Goal: Information Seeking & Learning: Learn about a topic

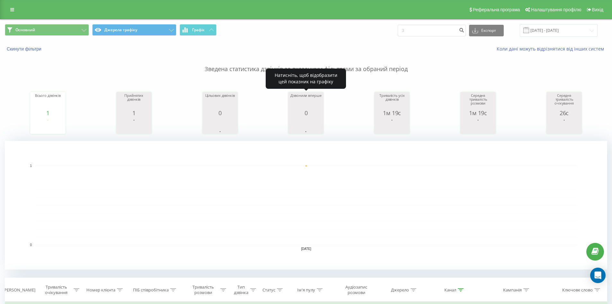
click at [292, 132] on icon "A chart." at bounding box center [306, 125] width 32 height 19
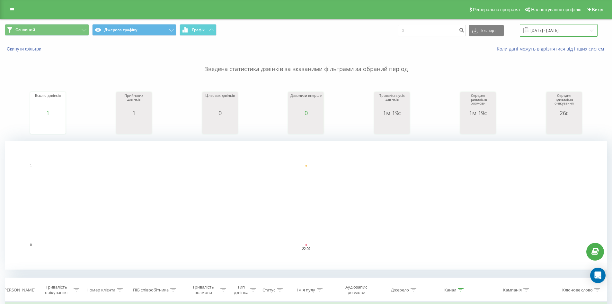
click at [560, 28] on input "[DATE] - [DATE]" at bounding box center [559, 30] width 78 height 13
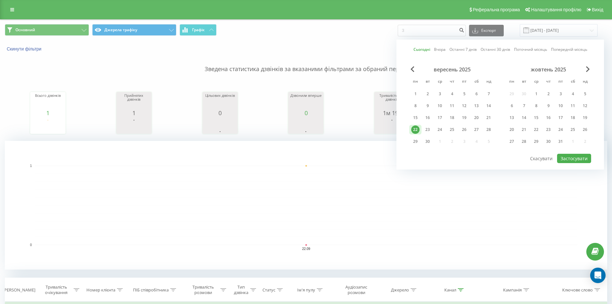
click at [417, 127] on div "22" at bounding box center [415, 129] width 8 height 8
click at [413, 117] on div "15" at bounding box center [415, 117] width 8 height 8
click at [489, 117] on div "21" at bounding box center [488, 117] width 8 height 8
click at [415, 117] on div "15" at bounding box center [415, 117] width 8 height 8
click at [564, 154] on button "Застосувати" at bounding box center [574, 158] width 34 height 9
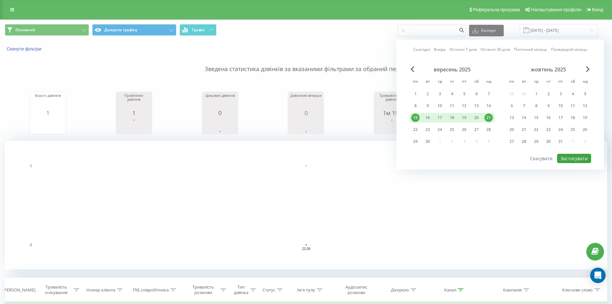
type input "[DATE] - [DATE]"
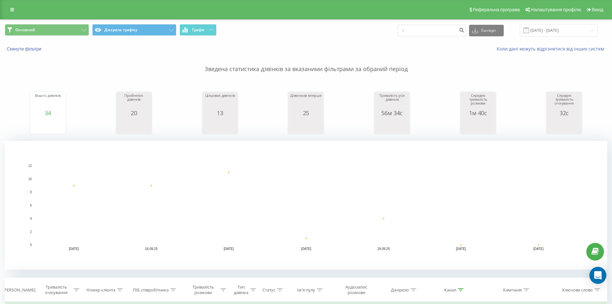
click at [597, 271] on icon "Open Intercom Messenger" at bounding box center [598, 275] width 8 height 8
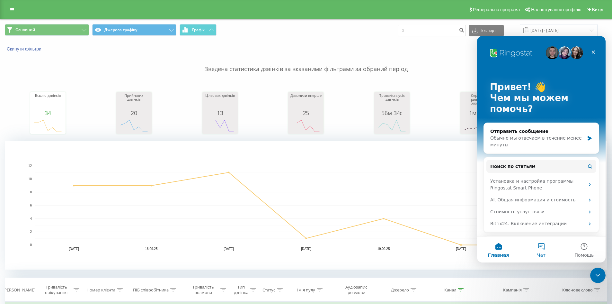
click at [527, 245] on button "Чат" at bounding box center [541, 249] width 43 height 26
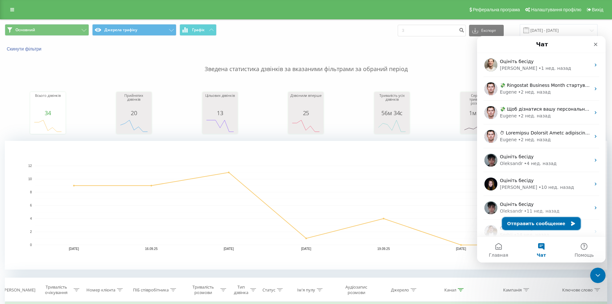
click at [531, 218] on button "Отправить сообщение" at bounding box center [541, 223] width 79 height 13
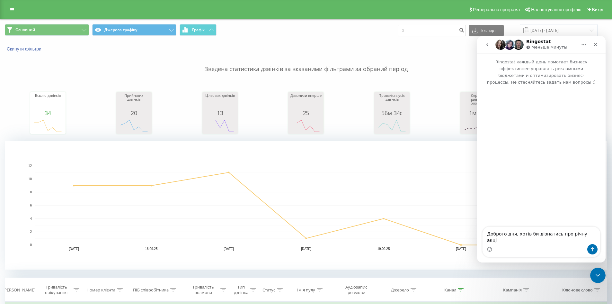
type textarea "Доброго дня, хотів би дізнатись про річну акцію"
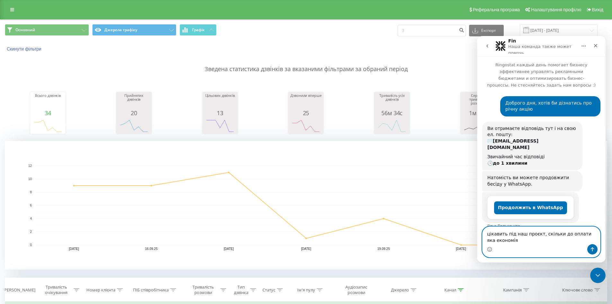
type textarea "цікавить під наш проєкт, скільки до оплати яка економія"
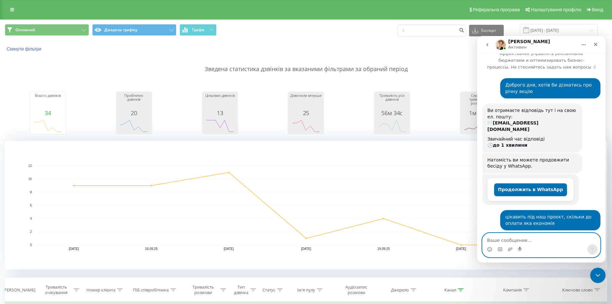
scroll to position [14, 0]
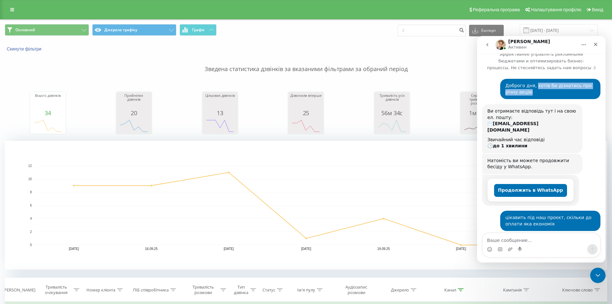
drag, startPoint x: 531, startPoint y: 79, endPoint x: 550, endPoint y: 85, distance: 20.0
click at [550, 85] on div "Доброго дня, хотів би дізнатись про річну акцію" at bounding box center [550, 89] width 90 height 13
copy div "хотів би дізнатись про річну акцію"
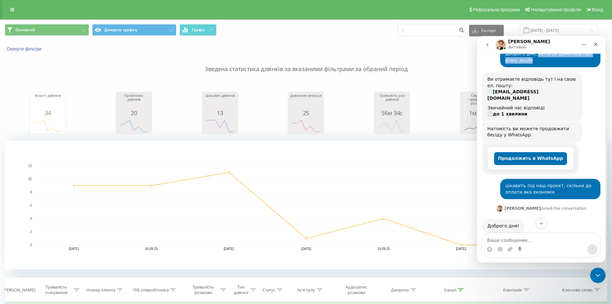
scroll to position [47, 0]
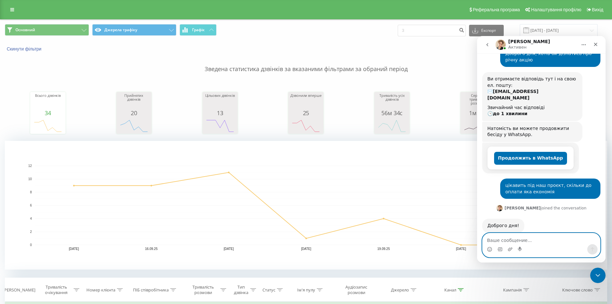
click at [531, 237] on textarea "Ваше сообщение..." at bounding box center [541, 238] width 118 height 11
paste textarea "хотів би дізнатись про річну акцію"
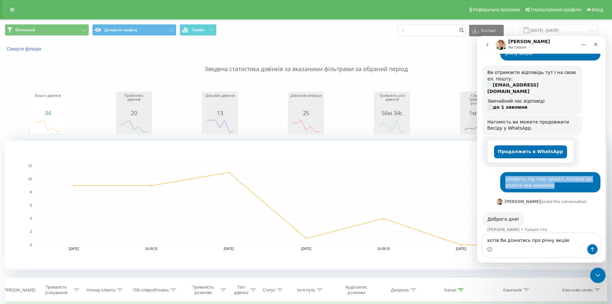
drag, startPoint x: 539, startPoint y: 174, endPoint x: 500, endPoint y: 164, distance: 40.1
click at [500, 172] on div "цікавить під наш проєкт, скільки до оплати яка економія [PERSON_NAME] • 1 мин н…" at bounding box center [550, 182] width 100 height 20
copy div "цікавить під наш проєкт, скільки до оплати яка економія"
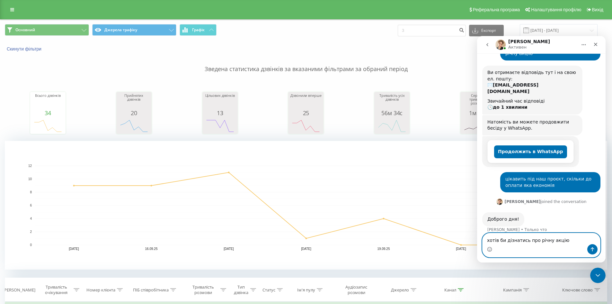
click at [566, 238] on textarea "хотів би дізнатись про річну акцію" at bounding box center [541, 238] width 118 height 11
paste textarea "цікавить під наш проєкт, скільки до оплати яка економія"
type textarea "хотів би дізнатись про річну акцію цікавить під наш проєкт, скільки до оплати я…"
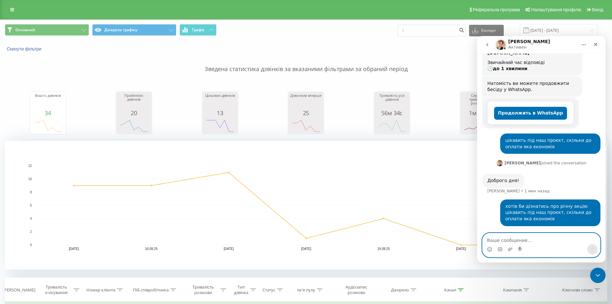
scroll to position [78, 0]
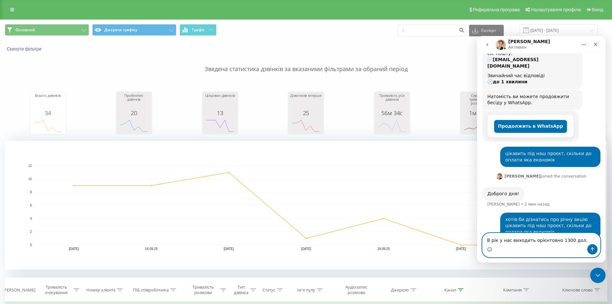
type textarea "В рік у нас виходить орієнтовно 1300 дол."
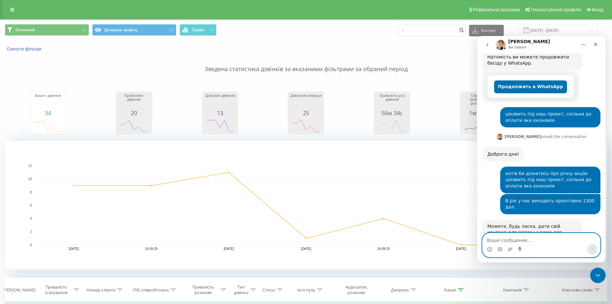
scroll to position [131, 0]
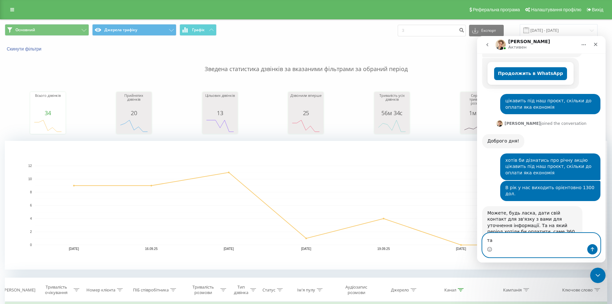
type textarea "так"
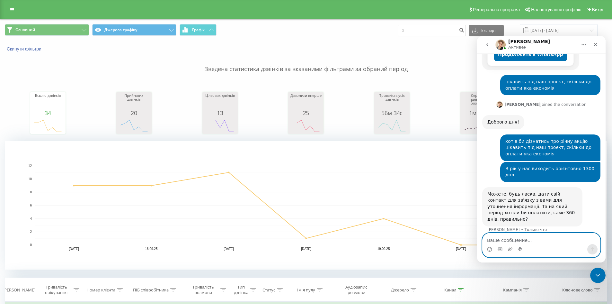
paste textarea "380 50 824 52 00"
type textarea "380 50 824 52 00 [PERSON_NAME] керівник з маркетингу"
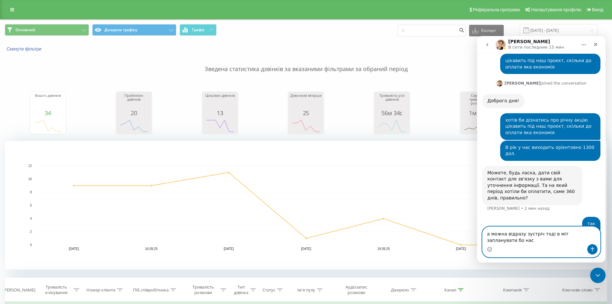
scroll to position [178, 0]
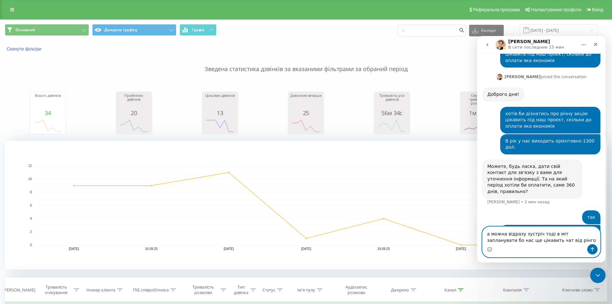
type textarea "а можна відразу зустріч тоді в міт запланувати бо нас ще цікавить чат від рінго…"
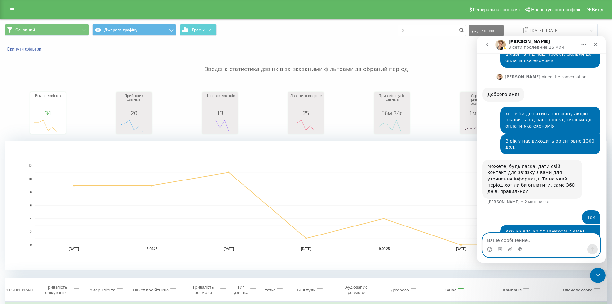
scroll to position [198, 0]
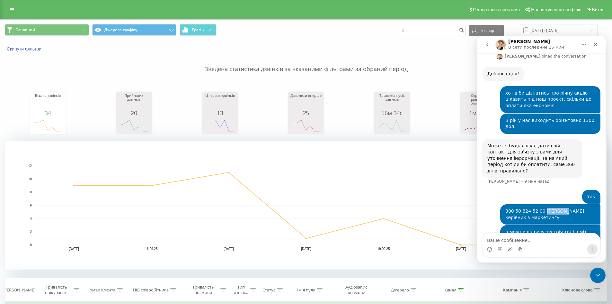
drag, startPoint x: 538, startPoint y: 186, endPoint x: 556, endPoint y: 186, distance: 18.0
click at [556, 208] on div "380 50 824 52 00 [PERSON_NAME] керівник з маркетингу" at bounding box center [550, 214] width 90 height 13
copy div "[PERSON_NAME]"
click at [519, 235] on textarea "Ваше сообщение..." at bounding box center [541, 238] width 118 height 11
paste textarea "[PERSON_NAME]"
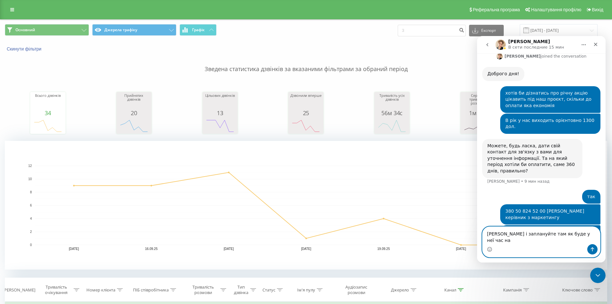
scroll to position [205, 0]
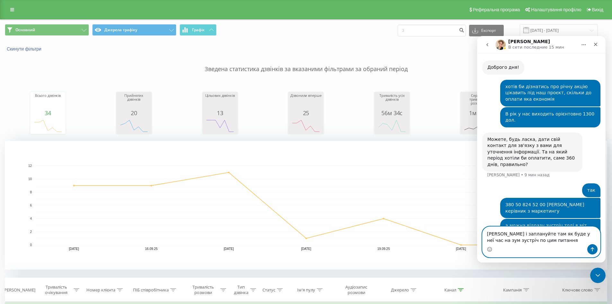
type textarea "[PERSON_NAME] і заплануйте там як буде у неї час на зум зустріч по цим питанням"
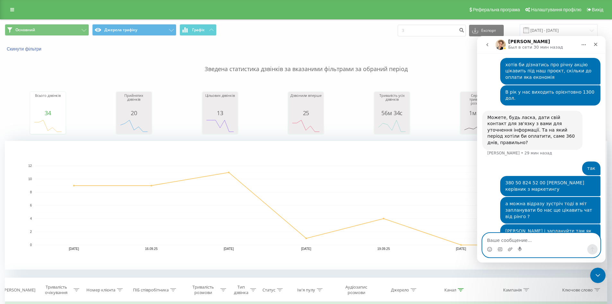
scroll to position [225, 0]
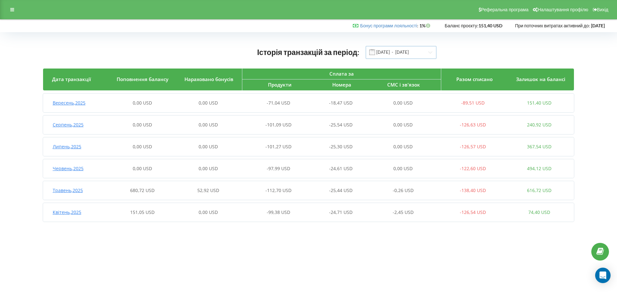
click at [405, 49] on input "01.04.2025 - 22.09.2025" at bounding box center [401, 52] width 71 height 13
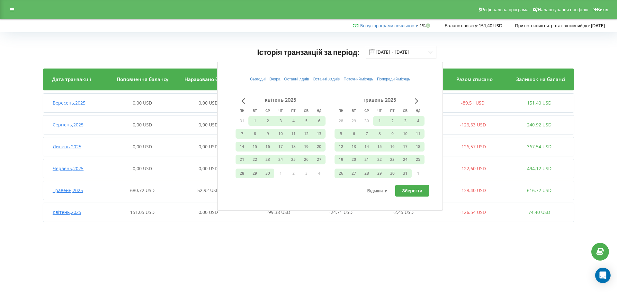
click at [414, 102] on button "Go to next month" at bounding box center [416, 100] width 13 height 13
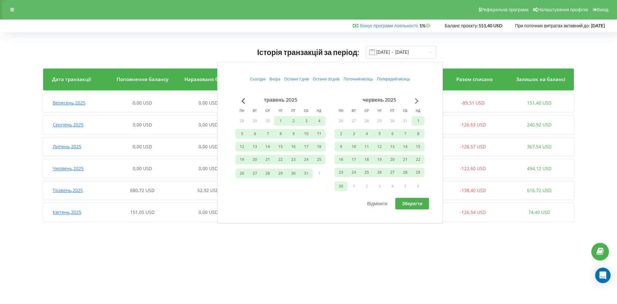
click at [414, 102] on button "Go to next month" at bounding box center [416, 100] width 13 height 13
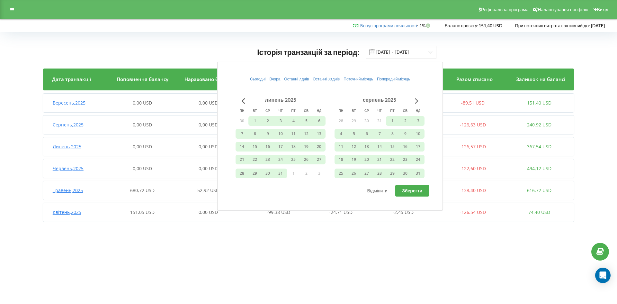
click at [414, 102] on button "Go to next month" at bounding box center [416, 100] width 13 height 13
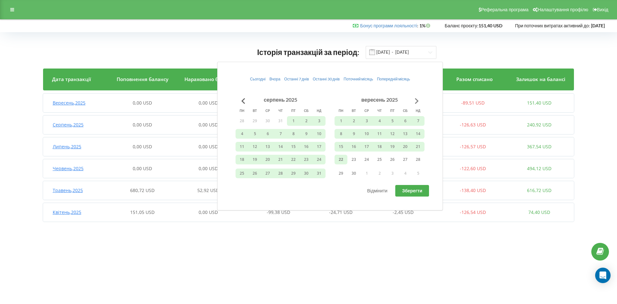
click at [414, 102] on button "Go to next month" at bounding box center [416, 100] width 13 height 13
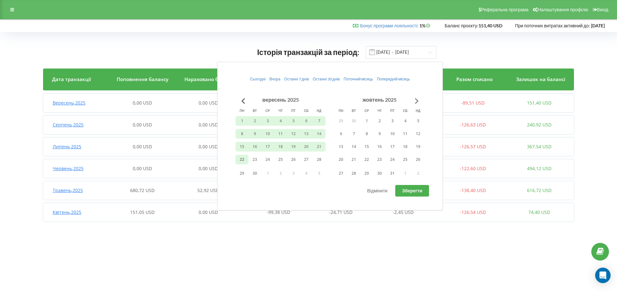
click at [414, 102] on button "Go to next month" at bounding box center [416, 100] width 13 height 13
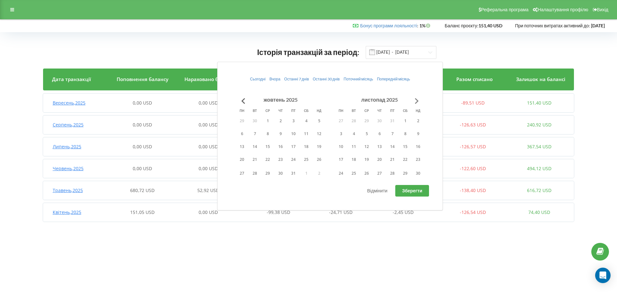
click at [414, 102] on button "Go to next month" at bounding box center [416, 100] width 13 height 13
click at [271, 173] on button "31" at bounding box center [267, 173] width 13 height 10
click at [245, 103] on button "Go to previous month" at bounding box center [243, 100] width 13 height 13
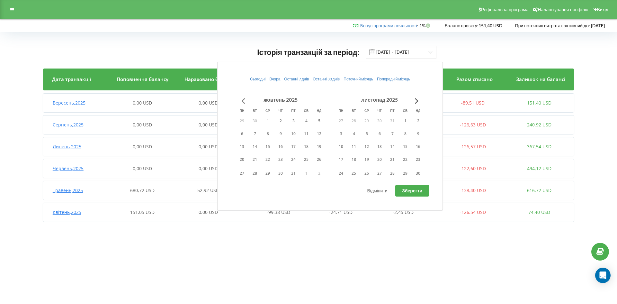
click at [245, 103] on button "Go to previous month" at bounding box center [243, 100] width 13 height 13
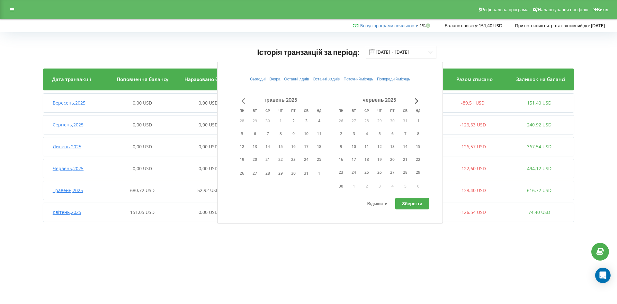
click at [245, 103] on button "Go to previous month" at bounding box center [243, 100] width 13 height 13
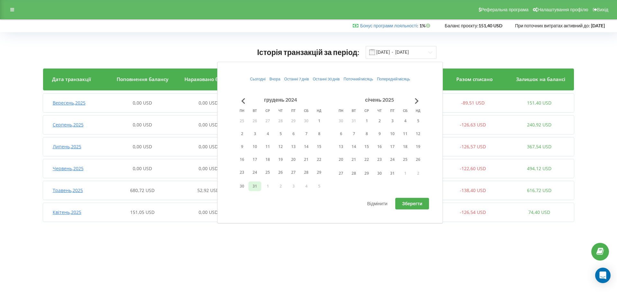
click at [259, 185] on button "31" at bounding box center [254, 186] width 13 height 10
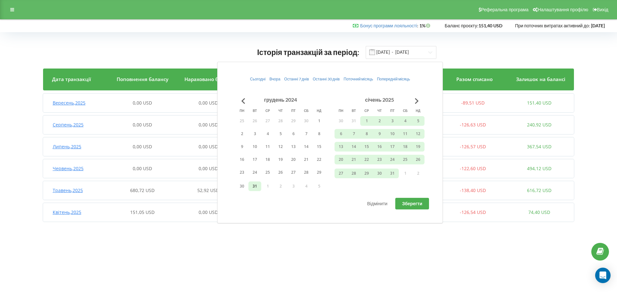
click at [255, 188] on button "31" at bounding box center [254, 186] width 13 height 10
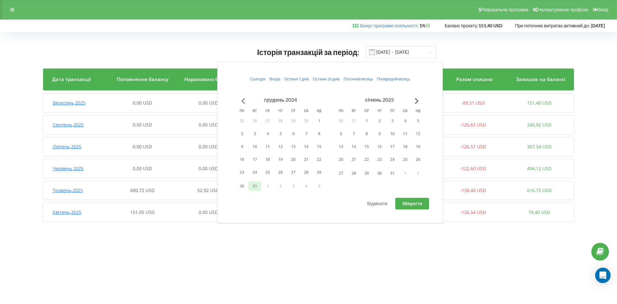
click at [242, 97] on button "Go to previous month" at bounding box center [243, 100] width 13 height 13
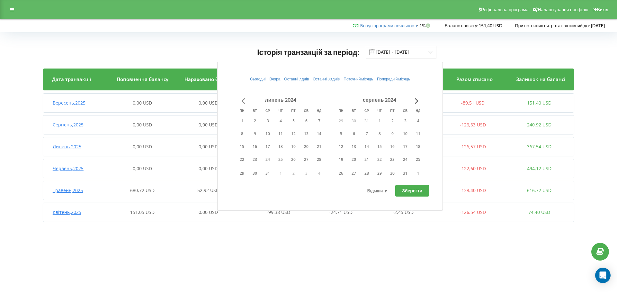
click at [242, 97] on button "Go to previous month" at bounding box center [243, 100] width 13 height 13
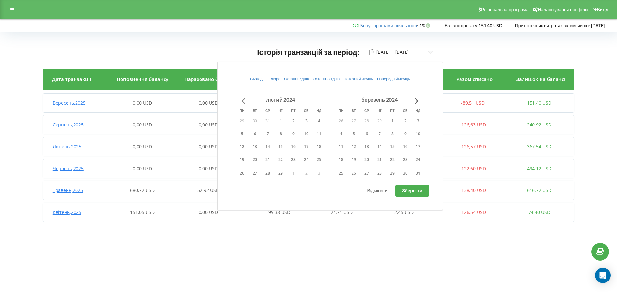
click at [248, 98] on button "Go to previous month" at bounding box center [243, 100] width 13 height 13
click at [344, 120] on button "1" at bounding box center [340, 121] width 13 height 10
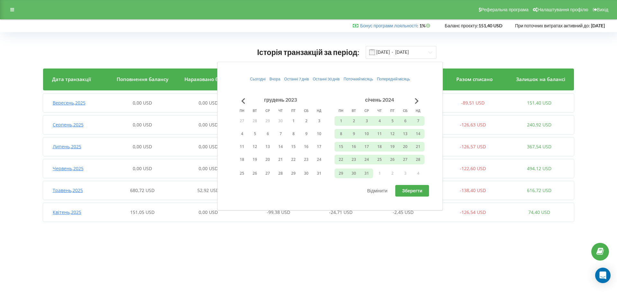
click at [417, 187] on button "Зберегти" at bounding box center [412, 191] width 34 height 12
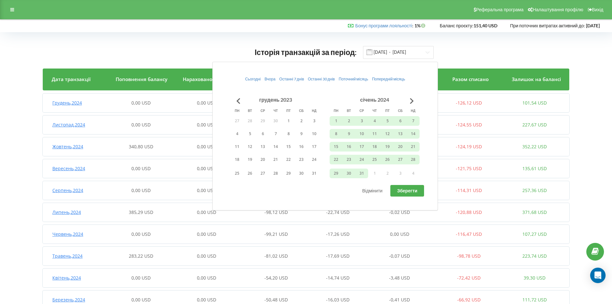
click at [516, 41] on div "Історія транзакцій за період: 01.01.2024 - 31.12.2024 Дата транзакції Поповненн…" at bounding box center [306, 190] width 598 height 302
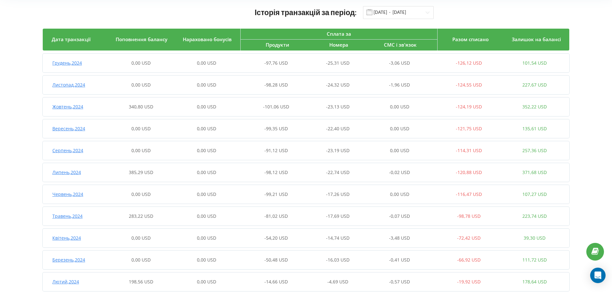
scroll to position [44, 0]
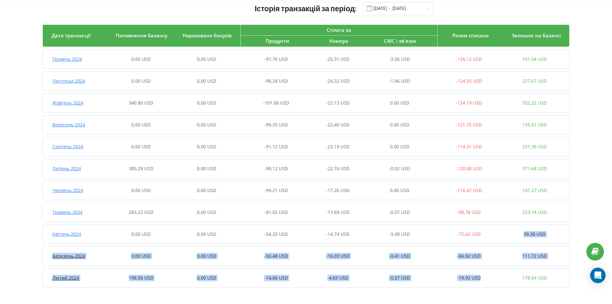
drag, startPoint x: 495, startPoint y: 275, endPoint x: 482, endPoint y: 234, distance: 42.4
click at [482, 234] on article "Грудень , 2024 0,00 USD 0,00 USD -97,76 USD -25,31 USD -3,06 USD -126,12 USD 10…" at bounding box center [306, 168] width 526 height 237
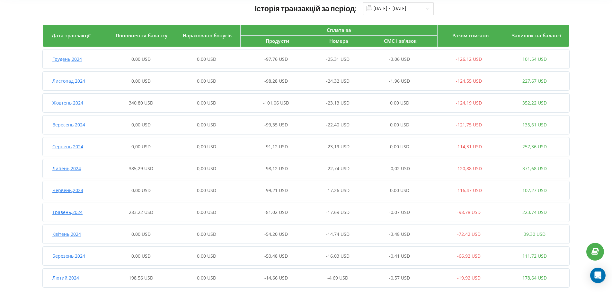
click at [568, 105] on div "Жовтень , 2024 340,80 USD 0,00 USD -101,06 USD -23,13 USD 0,00 USD -124,19 USD …" at bounding box center [306, 102] width 526 height 15
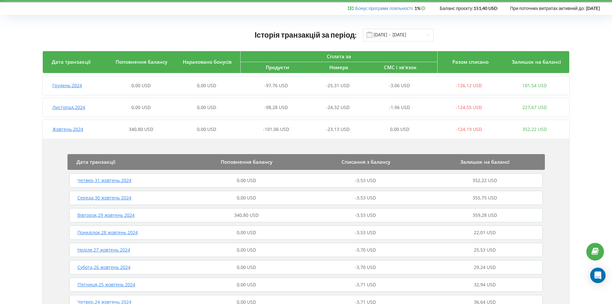
scroll to position [15, 0]
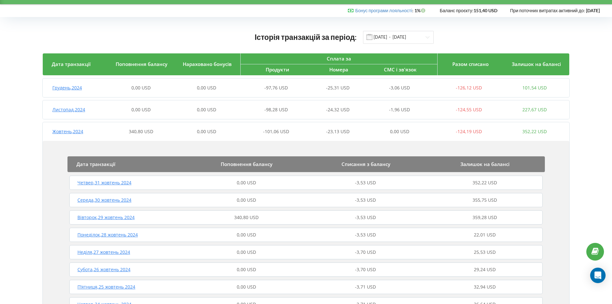
click at [86, 130] on div "Жовтень , 2024" at bounding box center [76, 131] width 66 height 6
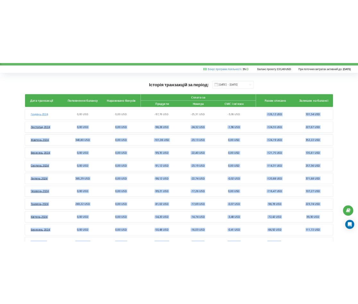
scroll to position [44, 0]
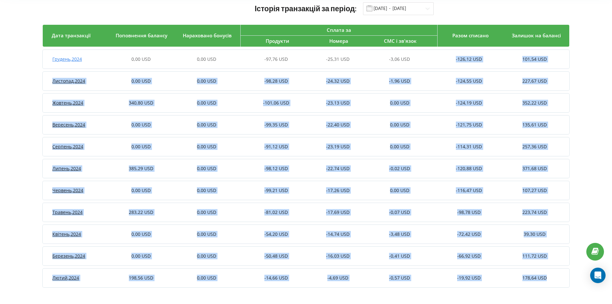
drag, startPoint x: 454, startPoint y: 88, endPoint x: 581, endPoint y: 280, distance: 230.4
click at [581, 280] on div "Історія транзакцій за період: 01.01.2024 - 31.12.2024 Дата транзакції Поповненн…" at bounding box center [306, 146] width 598 height 302
copy article "-126,12 USD 101,54 USD Дата транзакції Поповнення балансу Списання з балансу За…"
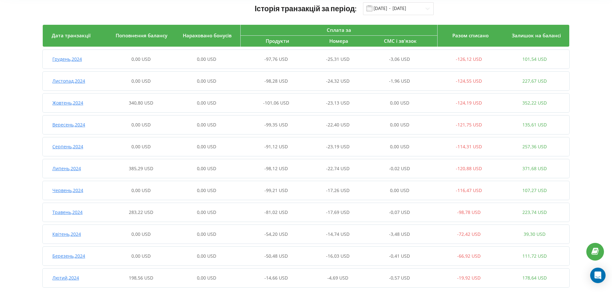
click at [24, 53] on div "Історія транзакцій за період: 01.01.2024 - 31.12.2024 Дата транзакції Поповненн…" at bounding box center [306, 146] width 598 height 302
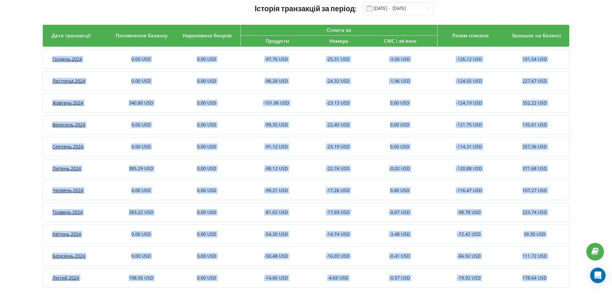
drag, startPoint x: 24, startPoint y: 53, endPoint x: 411, endPoint y: 198, distance: 412.6
click at [561, 260] on html "Реферальна програма Налаштування профілю Вихід Бонус програми лояльності : Бону…" at bounding box center [306, 108] width 612 height 304
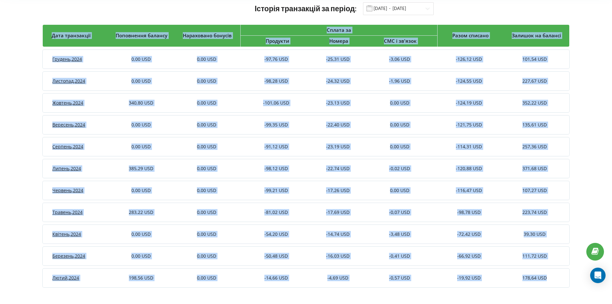
drag, startPoint x: 22, startPoint y: 40, endPoint x: 611, endPoint y: 319, distance: 651.9
click at [611, 260] on html "Реферальна програма Налаштування профілю Вихід Бонус програми лояльності : Бону…" at bounding box center [306, 108] width 612 height 304
copy section "Дата транзакції Поповнення балансу Нараховано бонусів Сплата за Продукти Номера…"
click at [495, 60] on div "-126,12 USD" at bounding box center [469, 59] width 66 height 6
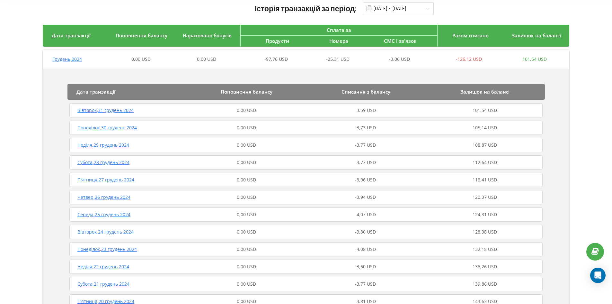
click at [492, 58] on div "-126,12 USD" at bounding box center [469, 59] width 66 height 6
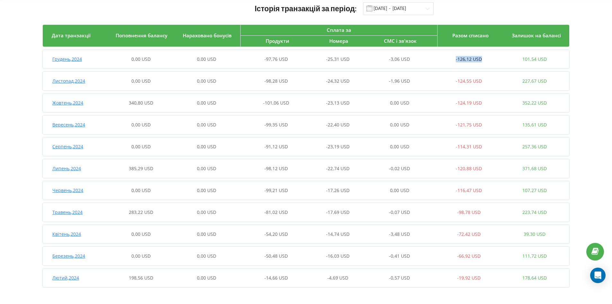
drag, startPoint x: 491, startPoint y: 59, endPoint x: 455, endPoint y: 60, distance: 35.0
click at [455, 60] on div "-126,12 USD" at bounding box center [469, 59] width 66 height 6
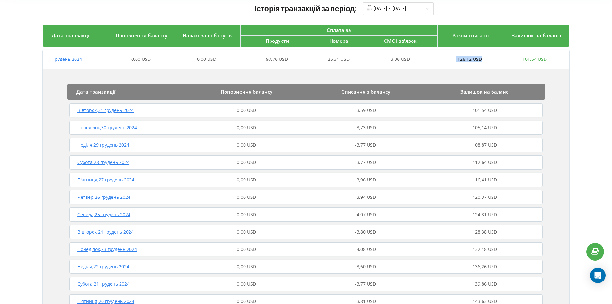
copy span "-126,12 USD"
click at [170, 58] on div "0,00 USD" at bounding box center [141, 59] width 66 height 6
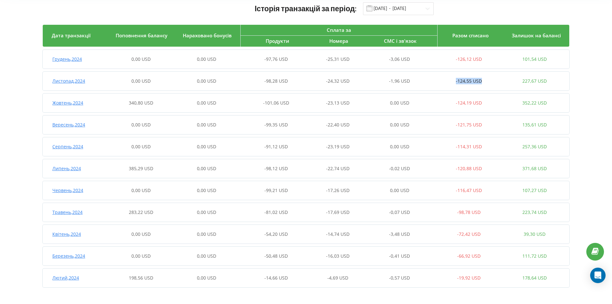
drag, startPoint x: 489, startPoint y: 81, endPoint x: 450, endPoint y: 81, distance: 38.5
click at [450, 81] on div "-124,55 USD" at bounding box center [469, 81] width 66 height 6
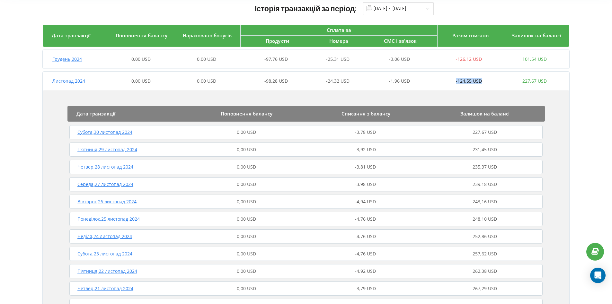
copy span "-124,55 USD"
click at [435, 84] on div "-1,96 USD" at bounding box center [404, 81] width 66 height 6
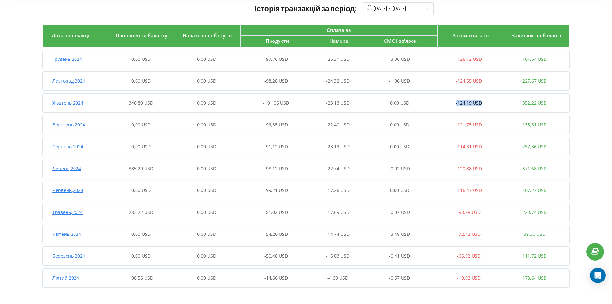
copy span "-124,19 USD"
drag, startPoint x: 487, startPoint y: 104, endPoint x: 456, endPoint y: 104, distance: 30.8
click at [456, 104] on div "-124,19 USD" at bounding box center [469, 103] width 66 height 6
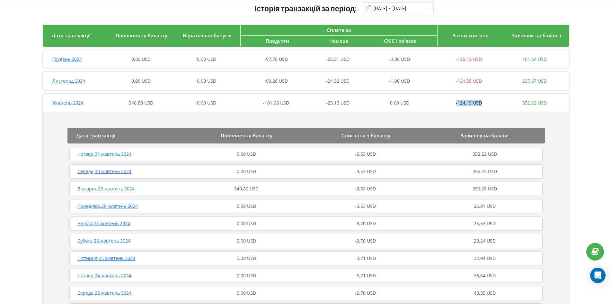
click at [442, 100] on div "-124,19 USD" at bounding box center [469, 103] width 66 height 6
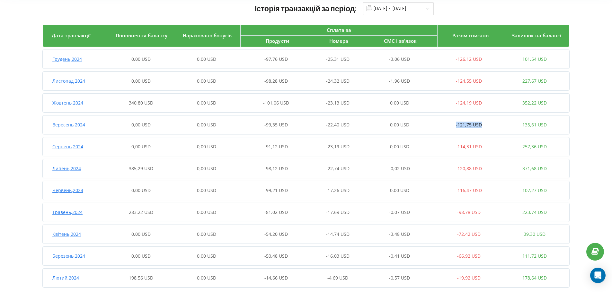
copy span "-121,75 USD"
drag, startPoint x: 488, startPoint y: 125, endPoint x: 456, endPoint y: 125, distance: 31.2
click at [456, 125] on div "-121,75 USD" at bounding box center [469, 124] width 66 height 6
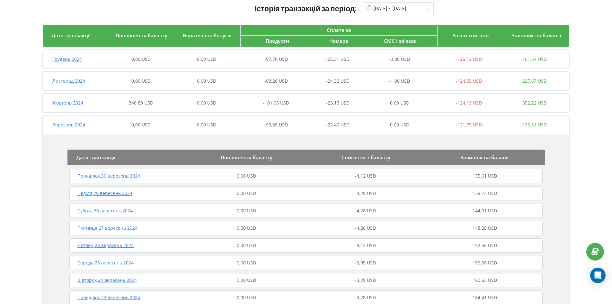
click at [426, 119] on div "Вересень , 2024 0,00 USD 0,00 USD -99,35 USD -22,40 USD 0,00 USD -121,75 USD 13…" at bounding box center [305, 124] width 525 height 15
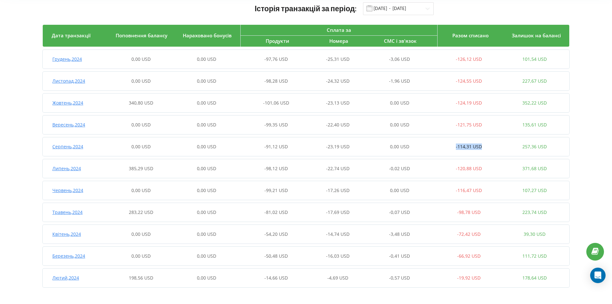
copy span "-114,31 USD"
drag, startPoint x: 486, startPoint y: 146, endPoint x: 454, endPoint y: 146, distance: 32.1
click at [454, 146] on div "-114,31 USD" at bounding box center [469, 146] width 66 height 6
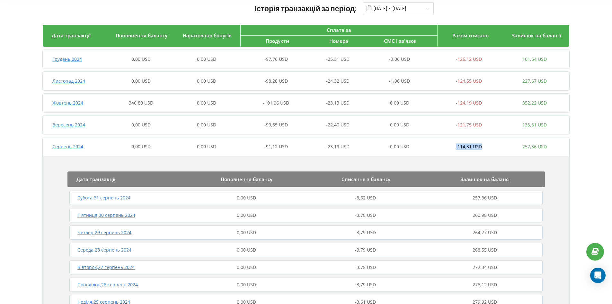
click at [484, 142] on div "Серпень , 2024 0,00 USD 0,00 USD -91,12 USD -23,19 USD 0,00 USD -114,31 USD 257…" at bounding box center [305, 146] width 525 height 15
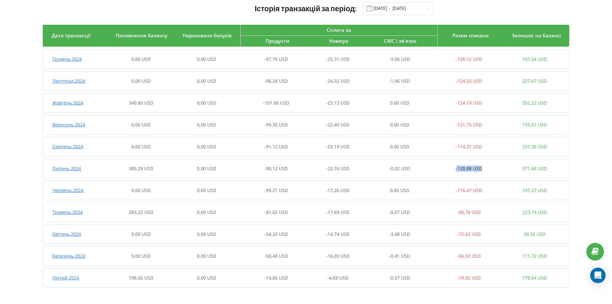
copy span "-120,88 USD"
drag, startPoint x: 484, startPoint y: 168, endPoint x: 456, endPoint y: 168, distance: 28.3
click at [456, 168] on div "-120,88 USD" at bounding box center [469, 168] width 66 height 6
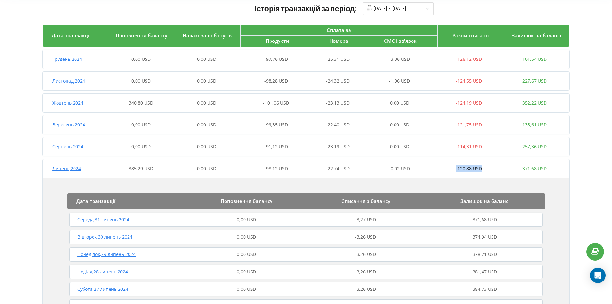
click at [486, 162] on div "Липень , 2024 385,29 USD 0,00 USD -98,12 USD -22,74 USD -0,02 USD -120,88 USD 3…" at bounding box center [305, 168] width 525 height 15
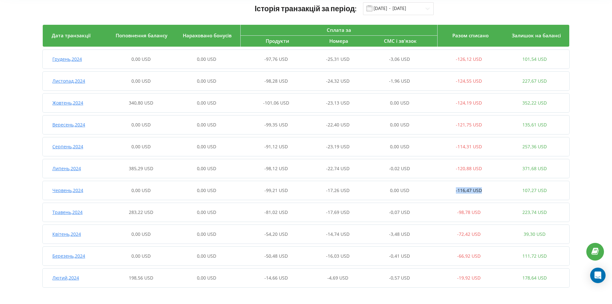
copy span "-116,47 USD"
drag, startPoint x: 488, startPoint y: 190, endPoint x: 453, endPoint y: 190, distance: 35.3
click at [453, 190] on div "-116,47 USD" at bounding box center [469, 190] width 66 height 6
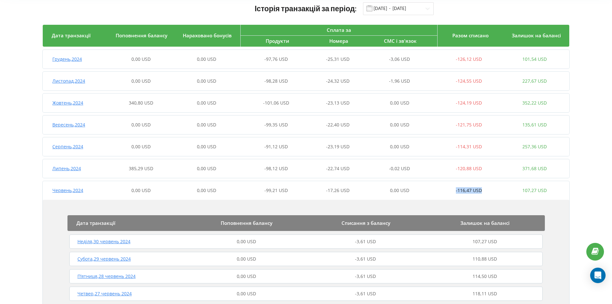
click at [494, 188] on div "-116,47 USD" at bounding box center [469, 190] width 66 height 6
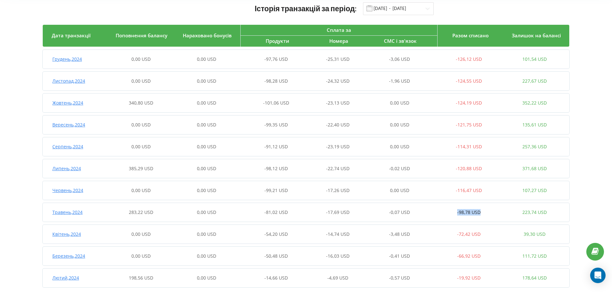
drag, startPoint x: 482, startPoint y: 212, endPoint x: 441, endPoint y: 212, distance: 40.2
click at [441, 212] on div "-98,78 USD" at bounding box center [469, 212] width 66 height 6
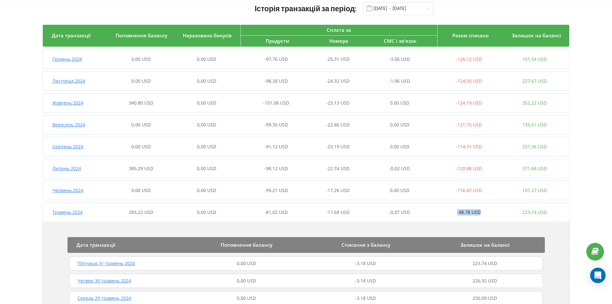
copy span "-98,78 USD"
click at [488, 213] on div "-98,78 USD" at bounding box center [469, 212] width 66 height 6
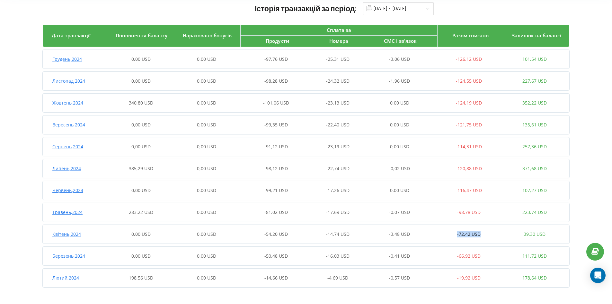
drag, startPoint x: 461, startPoint y: 232, endPoint x: 438, endPoint y: 232, distance: 22.5
click at [438, 232] on div "-72,42 USD" at bounding box center [469, 234] width 66 height 6
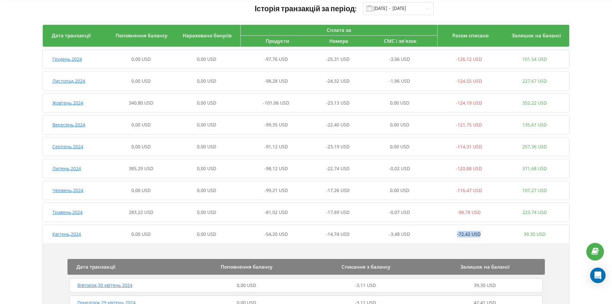
click at [497, 227] on div "Квітень , 2024 0,00 USD 0,00 USD -54,20 USD -14,74 USD -3,48 USD -72,42 USD 39,…" at bounding box center [305, 233] width 525 height 15
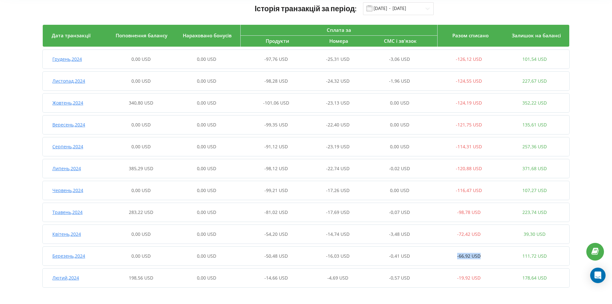
drag, startPoint x: 490, startPoint y: 253, endPoint x: 447, endPoint y: 253, distance: 43.0
click at [447, 253] on div "-66,92 USD" at bounding box center [469, 255] width 66 height 6
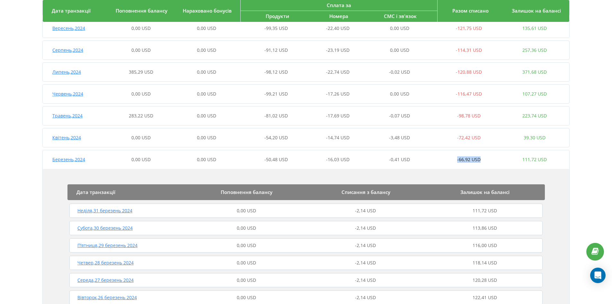
click at [497, 164] on div "Березень , 2024 0,00 USD 0,00 USD -50,48 USD -16,03 USD -0,41 USD -66,92 USD 11…" at bounding box center [305, 159] width 525 height 15
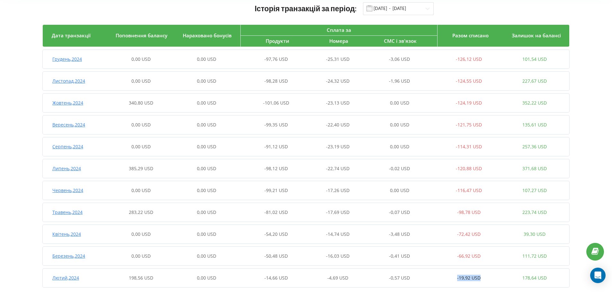
drag, startPoint x: 487, startPoint y: 282, endPoint x: 432, endPoint y: 281, distance: 54.9
click at [432, 281] on div "Лютий , 2024 198,56 USD 0,00 USD -14,66 USD -4,69 USD -0,57 USD -19,92 USD 178,…" at bounding box center [305, 277] width 525 height 15
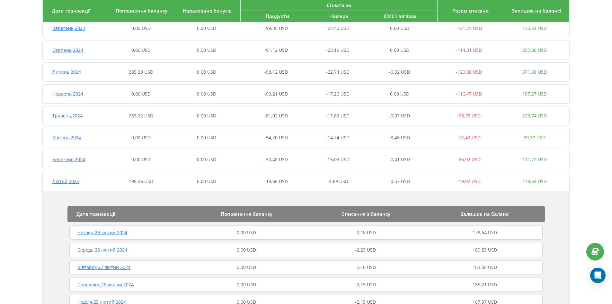
click at [505, 170] on article "Грудень , 2024 0,00 USD 0,00 USD -97,76 USD -25,31 USD -3,06 USD -126,12 USD 10…" at bounding box center [306, 206] width 526 height 507
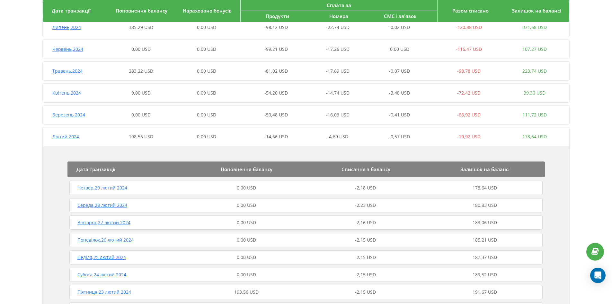
click at [79, 139] on div "Лютий , 2024" at bounding box center [76, 136] width 66 height 6
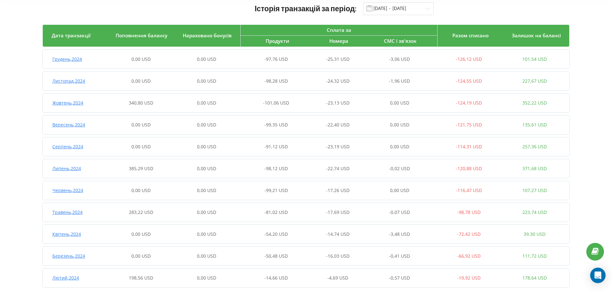
scroll to position [44, 0]
click at [403, 13] on input "01.01.2024 - 31.12.2024" at bounding box center [398, 8] width 71 height 13
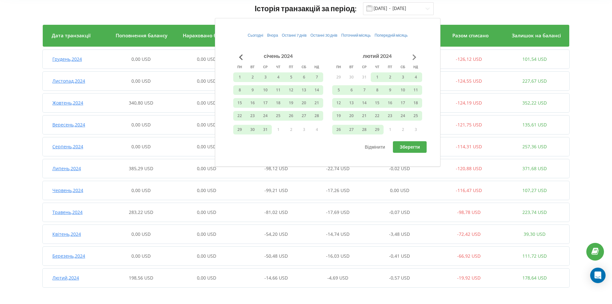
click at [415, 59] on button "Go to next month" at bounding box center [414, 57] width 13 height 13
click at [416, 55] on button "Go to next month" at bounding box center [414, 57] width 13 height 13
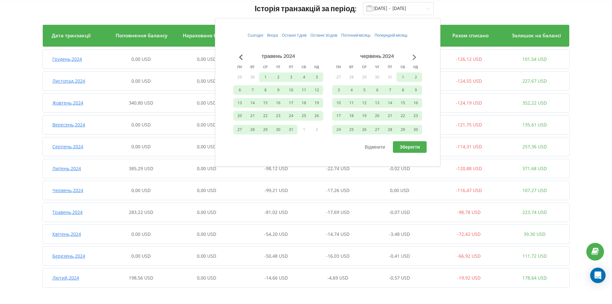
click at [416, 55] on button "Go to next month" at bounding box center [414, 57] width 13 height 13
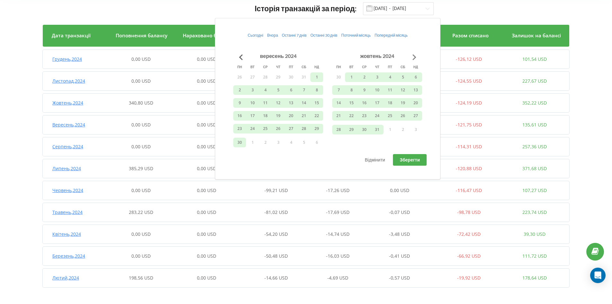
click at [416, 55] on button "Go to next month" at bounding box center [414, 57] width 13 height 13
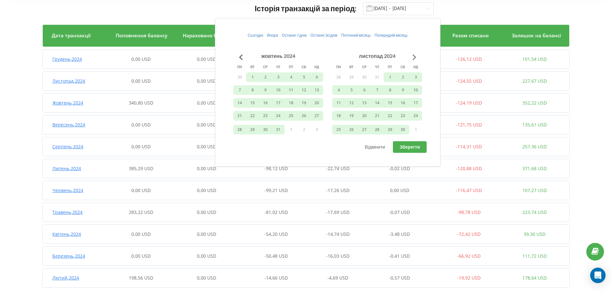
click at [416, 55] on button "Go to next month" at bounding box center [414, 57] width 13 height 13
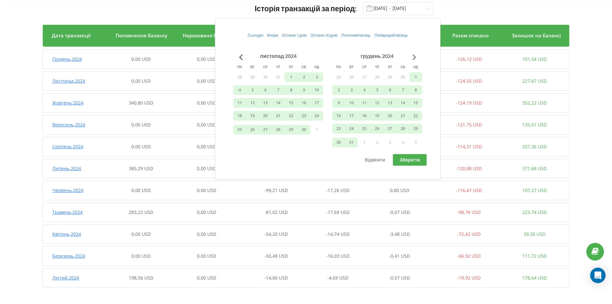
click at [416, 55] on button "Go to next month" at bounding box center [414, 57] width 13 height 13
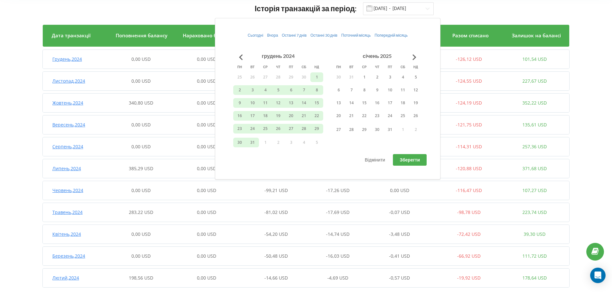
click at [365, 83] on td "1" at bounding box center [364, 78] width 13 height 13
click at [365, 78] on button "1" at bounding box center [364, 77] width 13 height 10
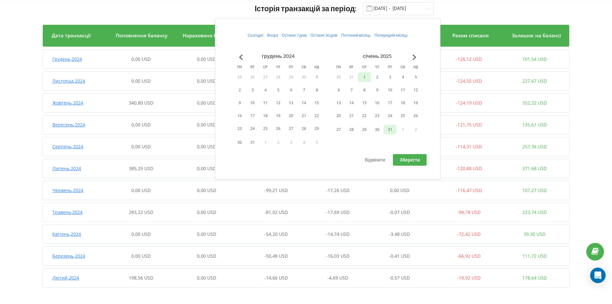
click at [392, 132] on button "31" at bounding box center [390, 130] width 13 height 10
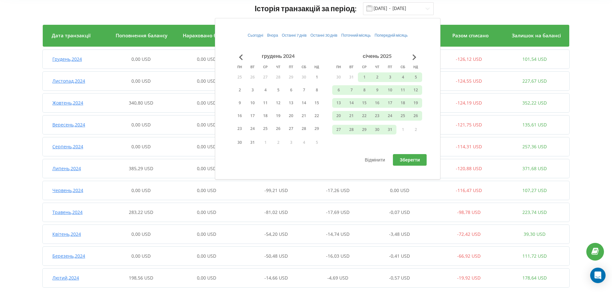
click at [407, 159] on span "Зберегти" at bounding box center [410, 159] width 20 height 5
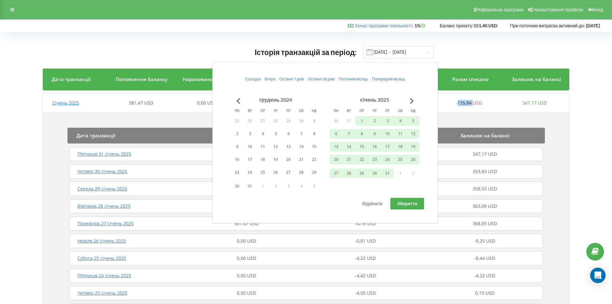
drag, startPoint x: 458, startPoint y: 104, endPoint x: 473, endPoint y: 104, distance: 15.1
click at [473, 104] on span "-135,84 USD" at bounding box center [469, 103] width 26 height 6
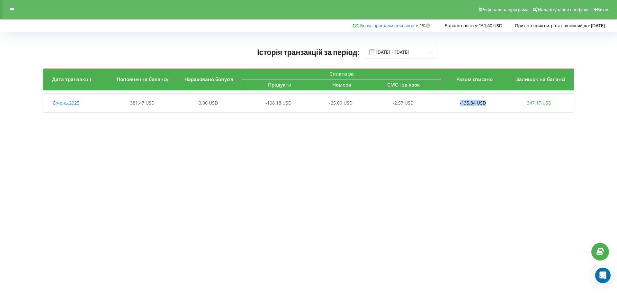
drag, startPoint x: 494, startPoint y: 102, endPoint x: 456, endPoint y: 102, distance: 38.2
click at [456, 102] on div "-135,84 USD" at bounding box center [473, 103] width 66 height 6
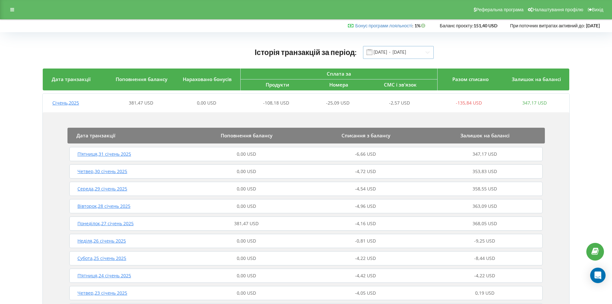
click at [407, 49] on input "01.01.2025 - 31.01.2025" at bounding box center [398, 52] width 71 height 13
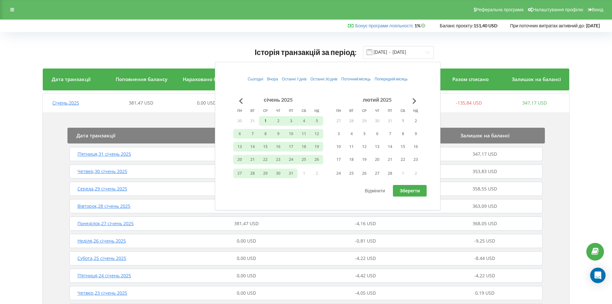
click at [259, 119] on button "1" at bounding box center [265, 121] width 13 height 10
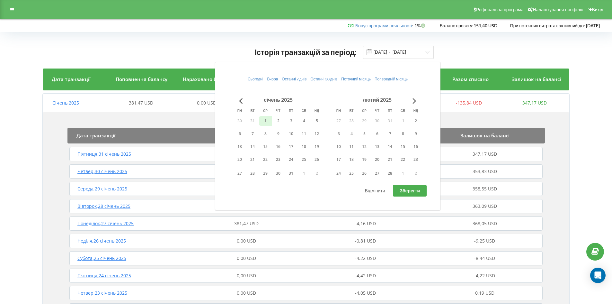
click at [416, 102] on button "Go to next month" at bounding box center [414, 100] width 13 height 13
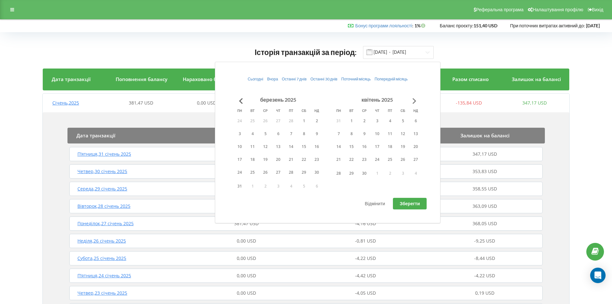
click at [416, 102] on button "Go to next month" at bounding box center [414, 100] width 13 height 13
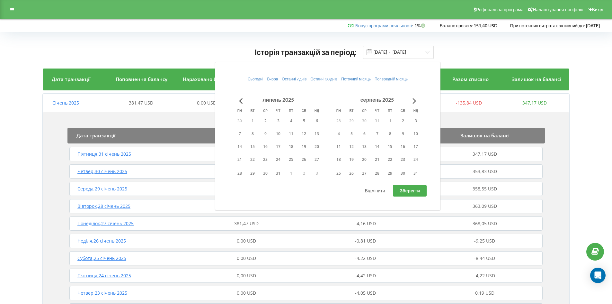
click at [416, 102] on button "Go to next month" at bounding box center [414, 100] width 13 height 13
click at [408, 173] on button "31" at bounding box center [402, 173] width 13 height 10
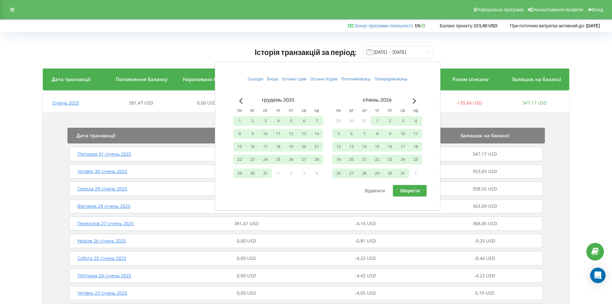
click at [413, 188] on span "Зберегти" at bounding box center [410, 190] width 20 height 5
type input "01.01.2025 - 31.01.2026"
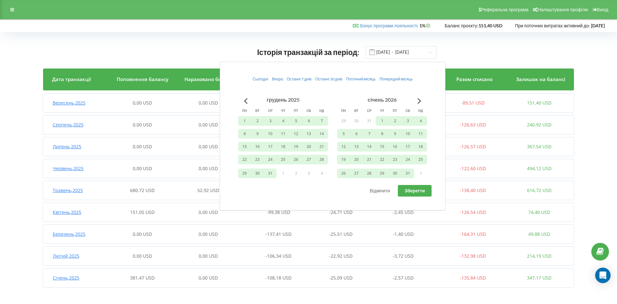
click at [608, 125] on div "Історія транзакцій за період: 01.01.2025 - 31.01.2026 Дата транзакції Поповненн…" at bounding box center [308, 168] width 603 height 258
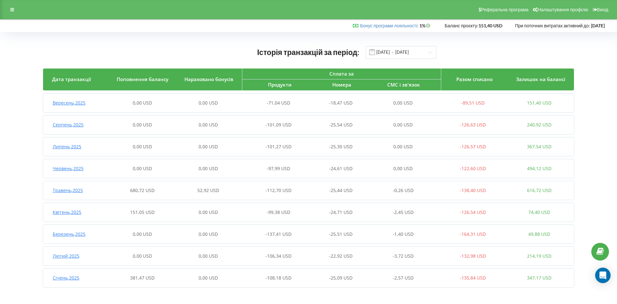
drag, startPoint x: 459, startPoint y: 104, endPoint x: 454, endPoint y: 104, distance: 5.1
click at [454, 104] on div "-89,51 USD" at bounding box center [473, 103] width 66 height 6
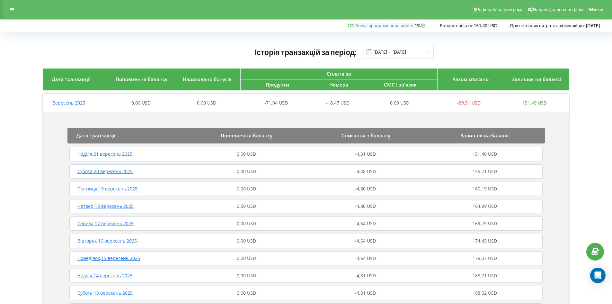
click at [509, 104] on div "151,40 USD" at bounding box center [535, 103] width 66 height 6
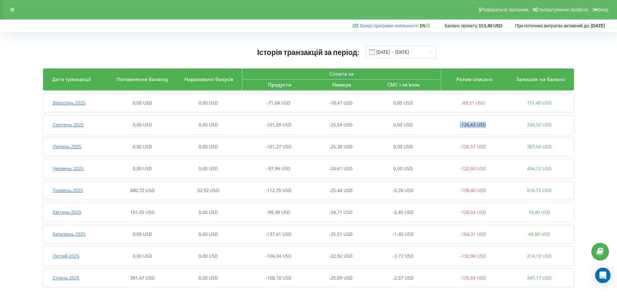
drag, startPoint x: 461, startPoint y: 126, endPoint x: 485, endPoint y: 104, distance: 31.6
click at [484, 122] on div "-126,63 USD" at bounding box center [473, 124] width 66 height 6
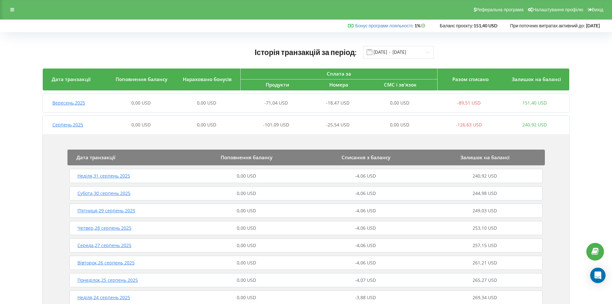
click at [435, 120] on div "Серпень , 2025 0,00 USD 0,00 USD -101,09 USD -25,54 USD 0,00 USD -126,63 USD 24…" at bounding box center [305, 124] width 525 height 15
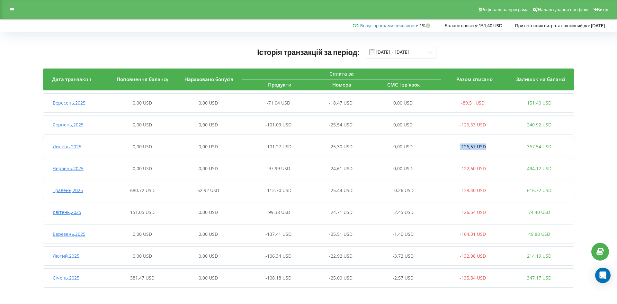
drag, startPoint x: 465, startPoint y: 146, endPoint x: 470, endPoint y: 58, distance: 87.8
click at [486, 147] on div "-126,57 USD" at bounding box center [473, 146] width 66 height 6
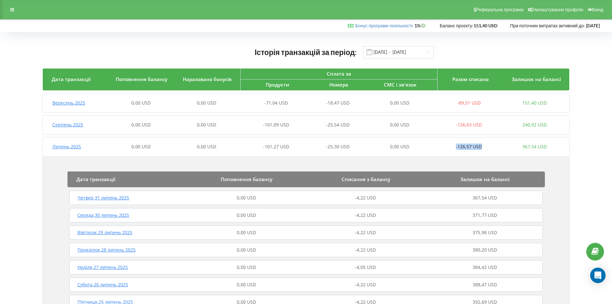
click at [439, 146] on div "-126,57 USD" at bounding box center [469, 146] width 66 height 6
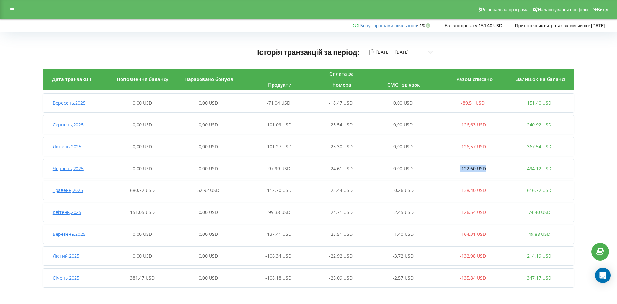
drag, startPoint x: 457, startPoint y: 168, endPoint x: 486, endPoint y: 168, distance: 29.2
click at [486, 168] on div "-122,60 USD" at bounding box center [473, 168] width 66 height 6
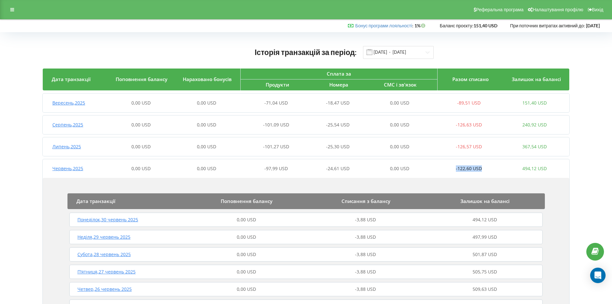
click at [439, 165] on div "-122,60 USD" at bounding box center [469, 168] width 66 height 6
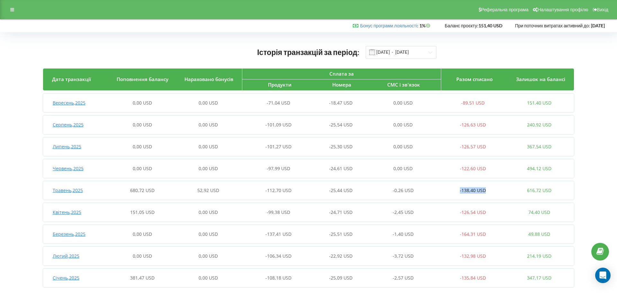
drag, startPoint x: 457, startPoint y: 193, endPoint x: 492, endPoint y: 193, distance: 34.7
click at [492, 193] on div "Травень , 2025 680,72 USD 52,92 USD -112,70 USD -25,44 USD -0,26 USD -138,40 US…" at bounding box center [307, 189] width 529 height 15
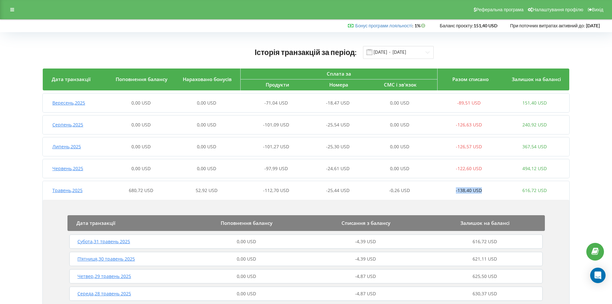
click at [447, 186] on div "Травень , 2025 680,72 USD 52,92 USD -112,70 USD -25,44 USD -0,26 USD -138,40 US…" at bounding box center [305, 189] width 525 height 15
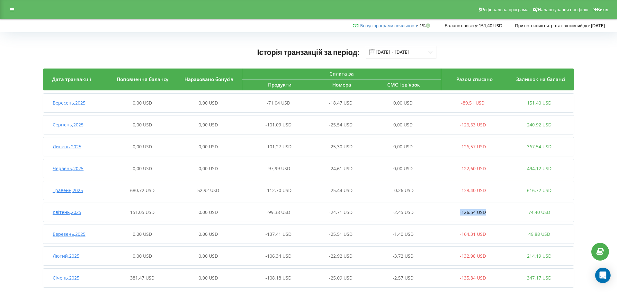
drag, startPoint x: 453, startPoint y: 211, endPoint x: 508, endPoint y: 212, distance: 54.3
click at [508, 212] on div "Квітень , 2025 151,05 USD 0,00 USD -99,38 USD -24,71 USD -2,45 USD -126,54 USD …" at bounding box center [307, 211] width 529 height 15
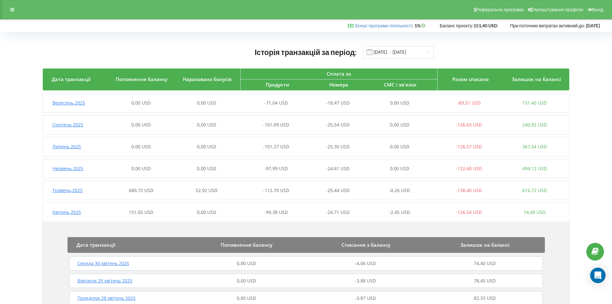
click at [432, 208] on div "Квітень , 2025 151,05 USD 0,00 USD -99,38 USD -24,71 USD -2,45 USD -126,54 USD …" at bounding box center [305, 211] width 525 height 15
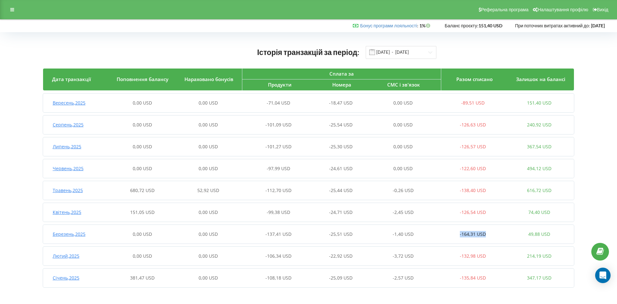
drag, startPoint x: 459, startPoint y: 234, endPoint x: 488, endPoint y: 234, distance: 28.9
click at [488, 234] on div "-164,31 USD" at bounding box center [473, 234] width 66 height 6
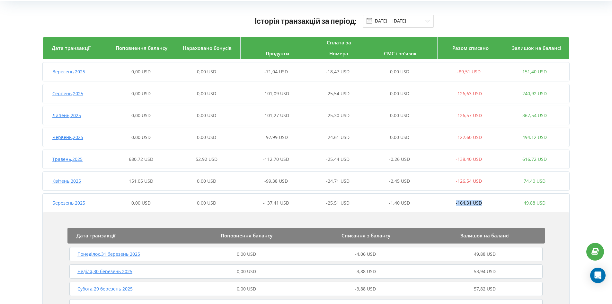
scroll to position [32, 0]
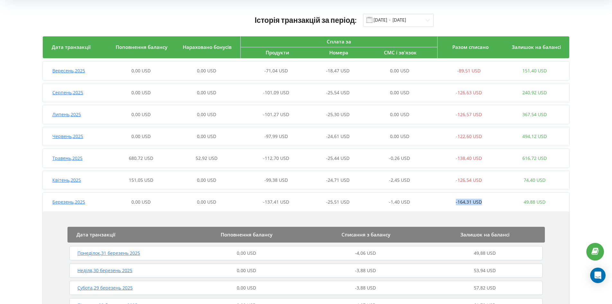
click at [453, 204] on div "-164,31 USD" at bounding box center [469, 202] width 66 height 6
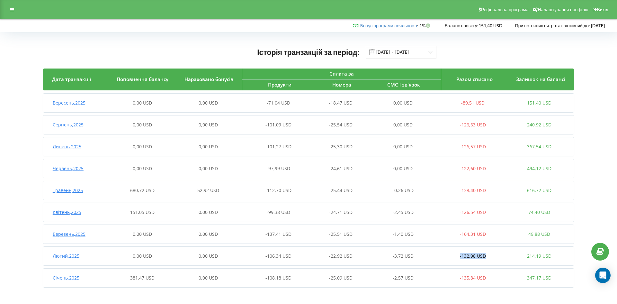
drag, startPoint x: 473, startPoint y: 256, endPoint x: 491, endPoint y: 256, distance: 17.3
click at [491, 256] on div "-132,98 USD" at bounding box center [473, 255] width 66 height 6
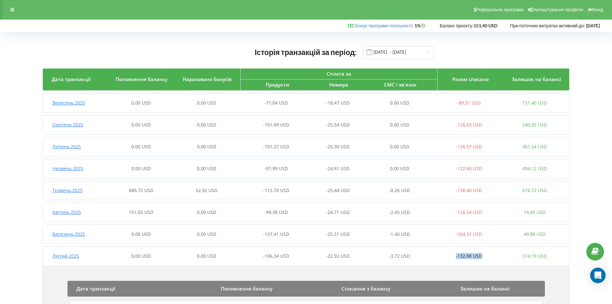
click at [447, 248] on div "Лютий , 2025 0,00 USD 0,00 USD -106,34 USD -22,92 USD -3,72 USD -132,98 USD 214…" at bounding box center [305, 255] width 525 height 15
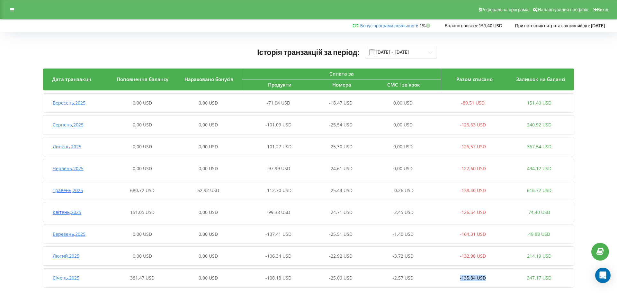
drag, startPoint x: 454, startPoint y: 275, endPoint x: 488, endPoint y: 278, distance: 34.4
click at [488, 278] on div "-135,84 USD" at bounding box center [473, 277] width 66 height 6
